Goal: Obtain resource: Obtain resource

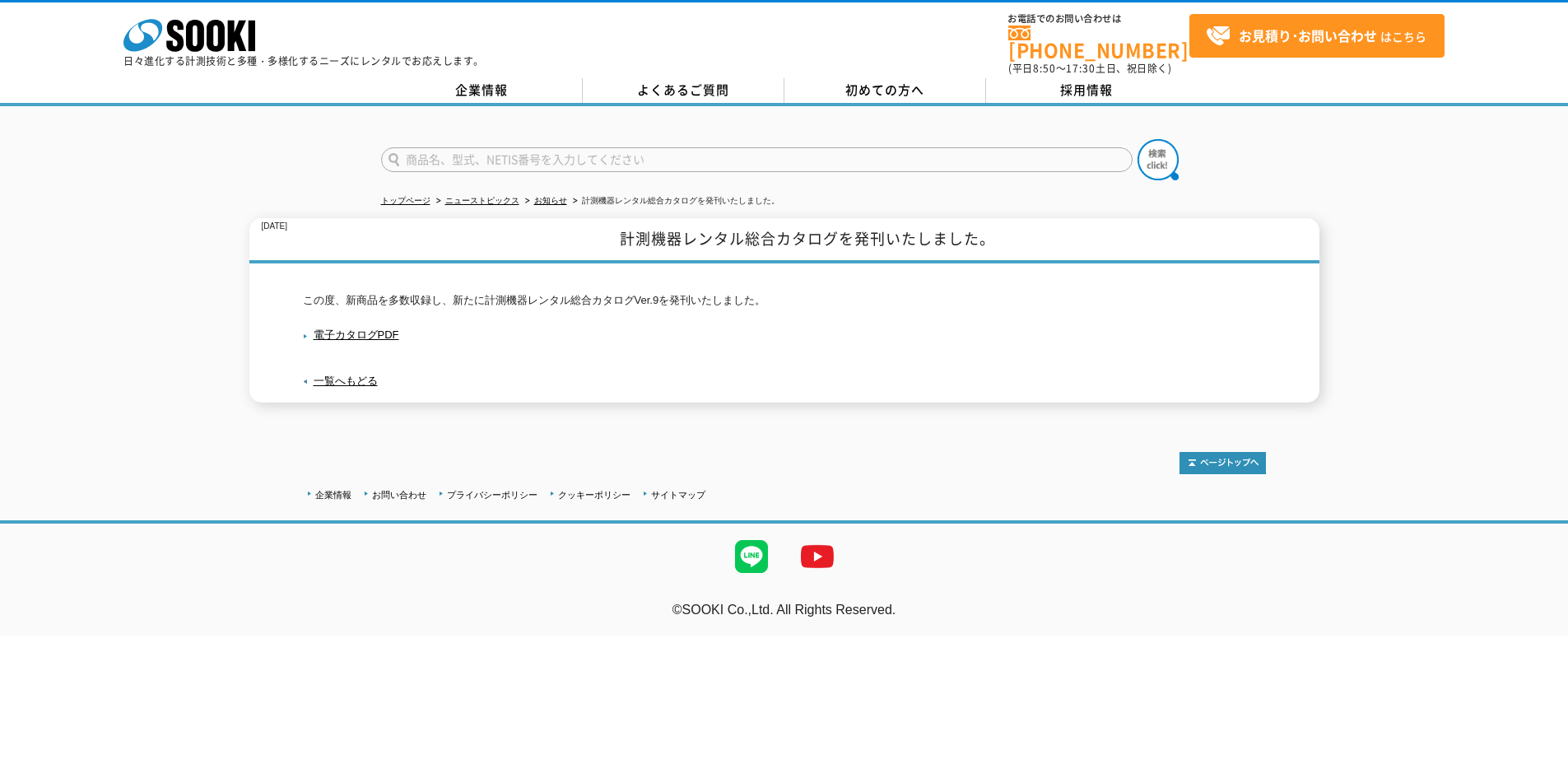
click at [444, 148] on input "text" at bounding box center [757, 160] width 752 height 24
type input "平形精密"
click at [643, 139] on button at bounding box center [1158, 159] width 41 height 41
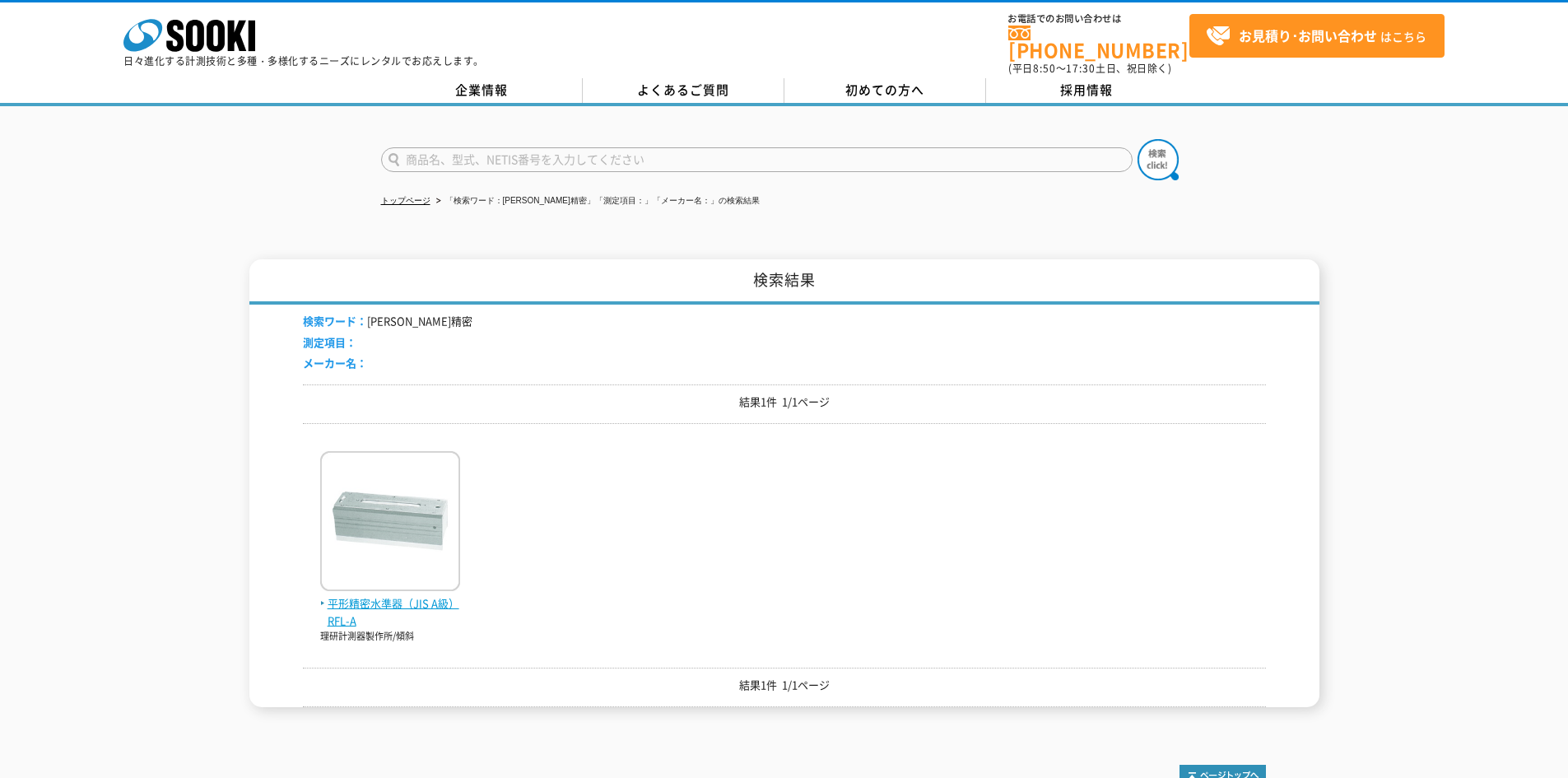
click at [424, 480] on img at bounding box center [389, 523] width 140 height 144
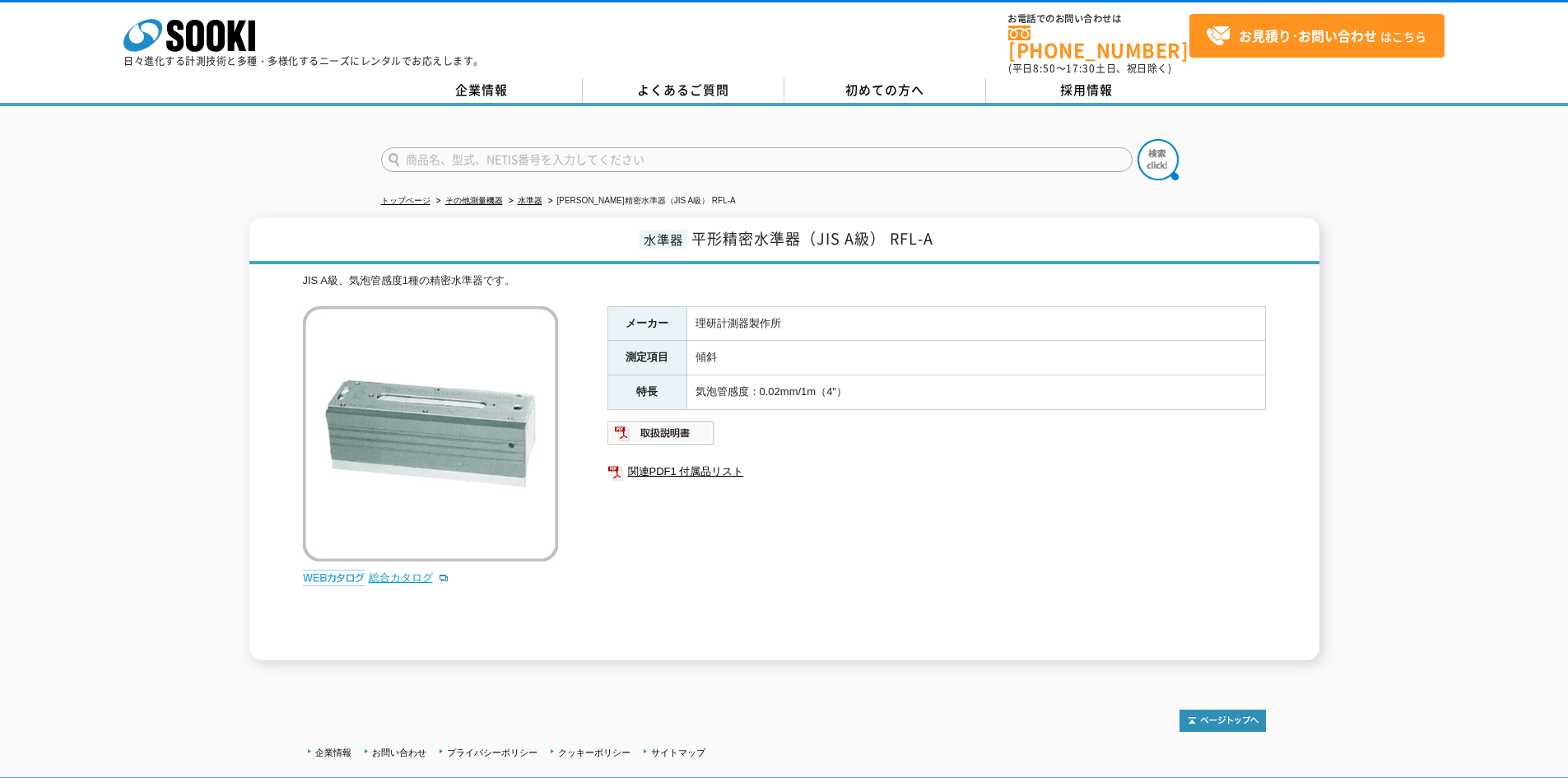
click at [387, 571] on link "総合カタログ" at bounding box center [409, 577] width 81 height 12
